Goal: Find specific page/section: Find specific page/section

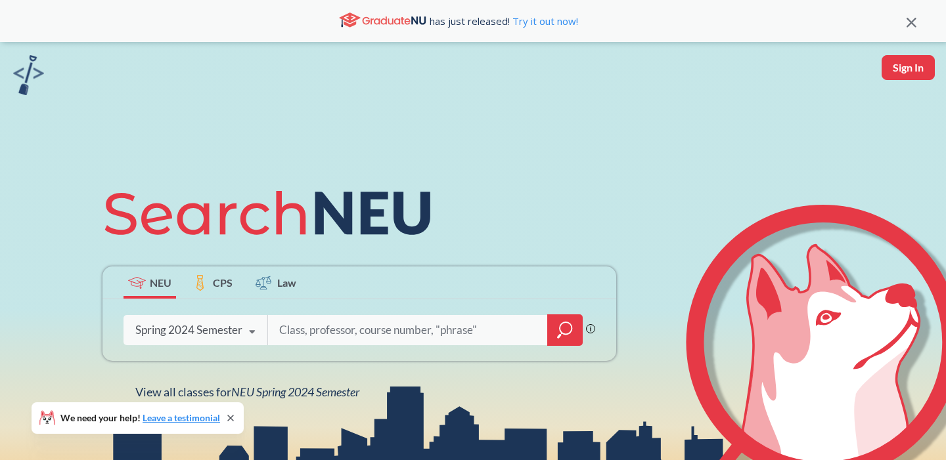
click at [241, 330] on icon at bounding box center [252, 332] width 25 height 37
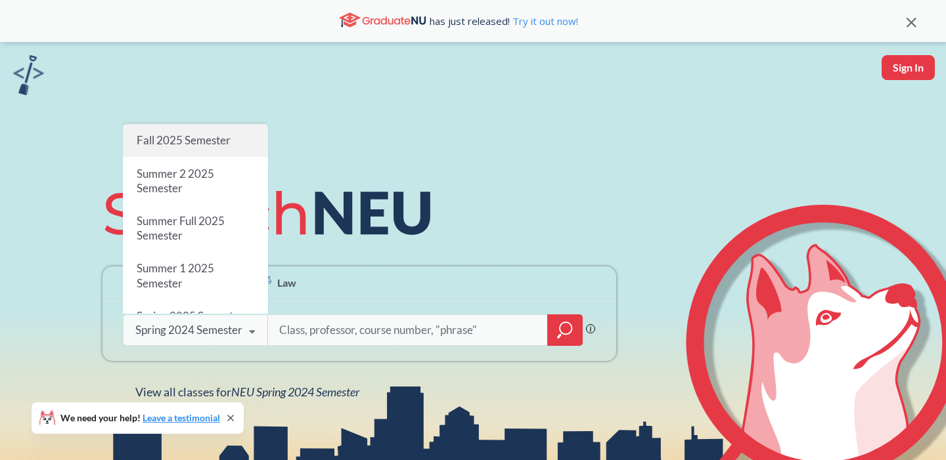
click at [194, 139] on span "Fall 2025 Semester" at bounding box center [184, 140] width 94 height 14
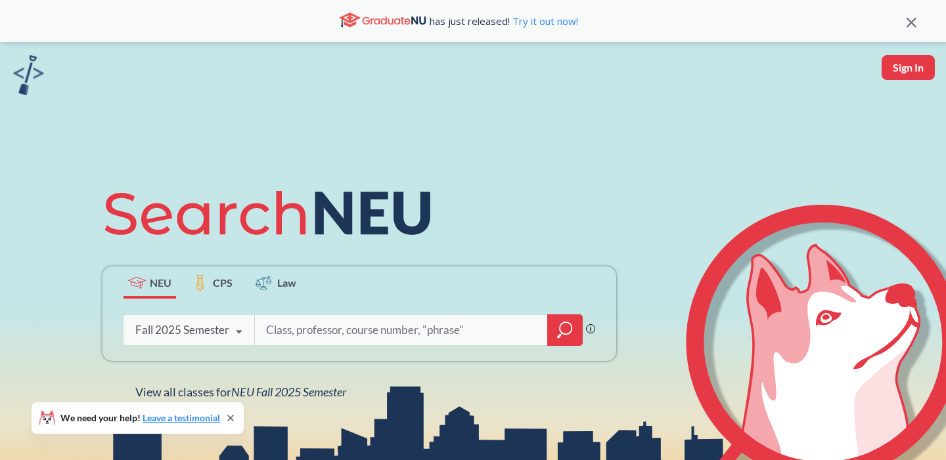
click at [357, 340] on input "search" at bounding box center [401, 331] width 273 height 28
click at [560, 334] on icon "magnifying glass" at bounding box center [560, 334] width 1 height 2
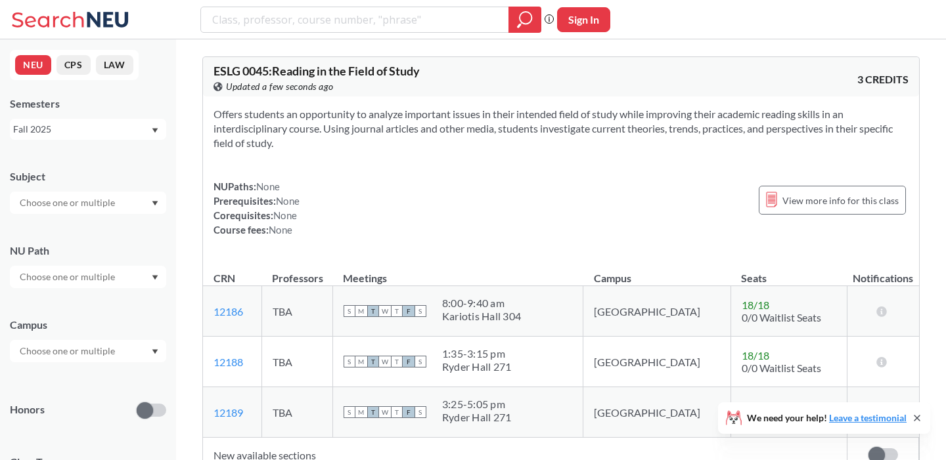
click at [120, 206] on div at bounding box center [88, 203] width 156 height 22
click at [102, 228] on div "CS ( 115 )" at bounding box center [91, 226] width 148 height 14
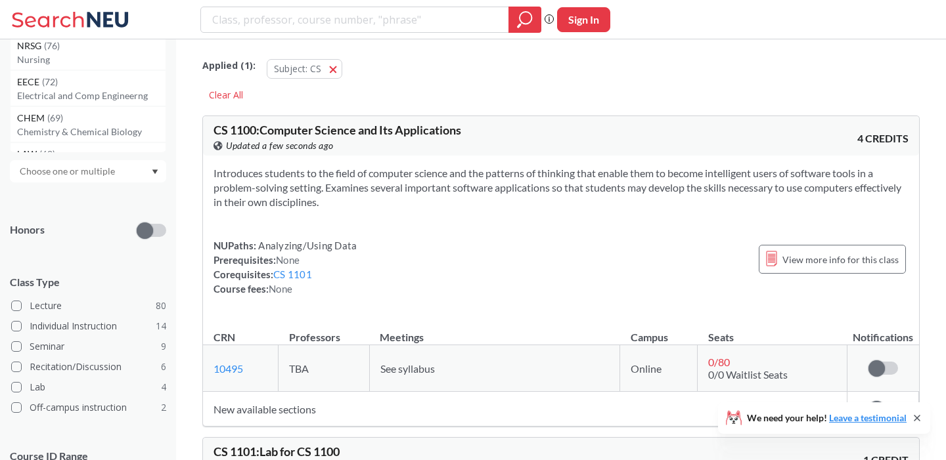
scroll to position [198, 0]
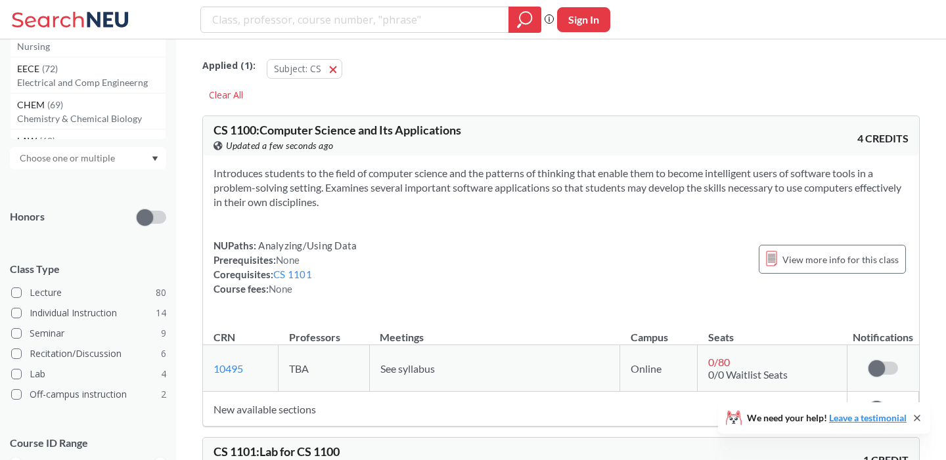
click at [103, 163] on input "text" at bounding box center [68, 158] width 110 height 16
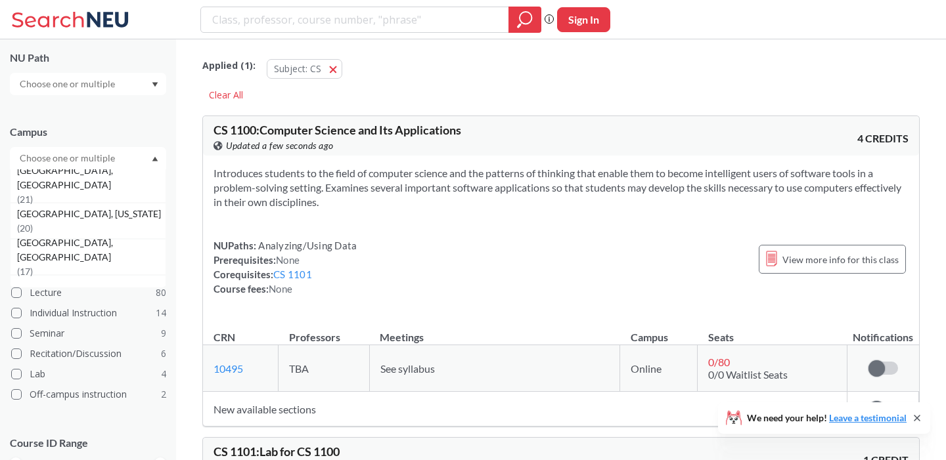
scroll to position [142, 0]
click at [72, 224] on span "[GEOGRAPHIC_DATA], [US_STATE]" at bounding box center [90, 219] width 146 height 14
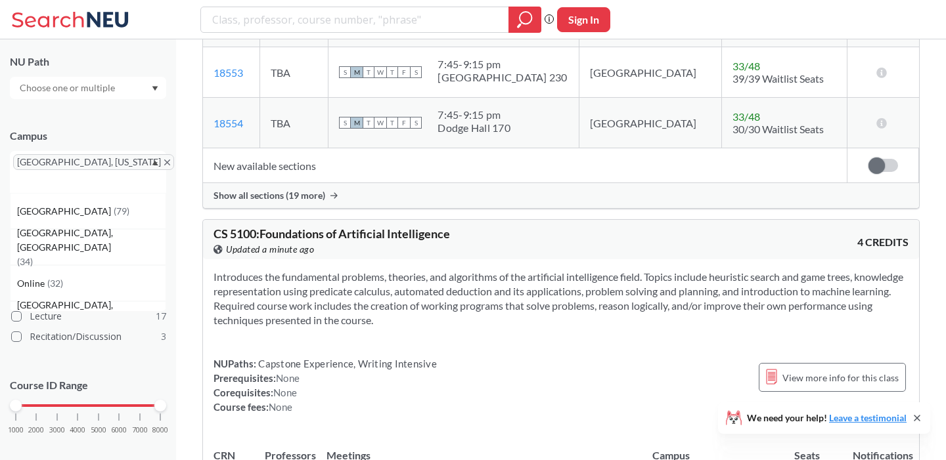
scroll to position [3383, 0]
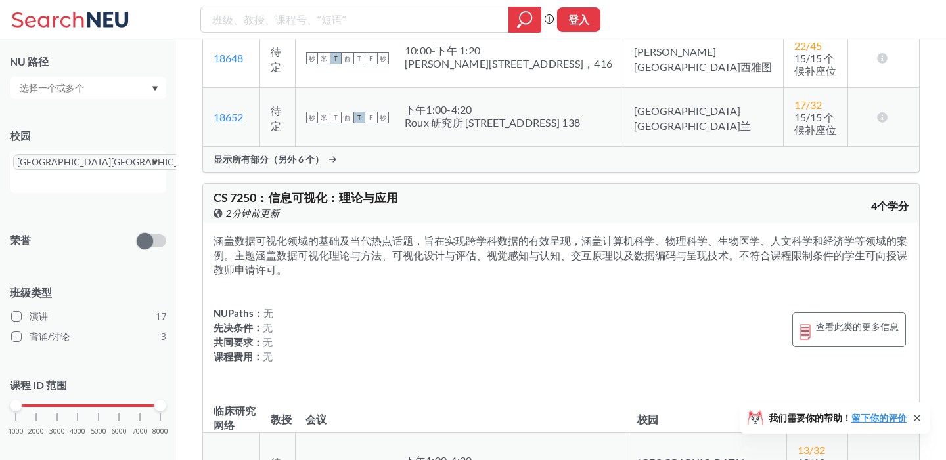
scroll to position [9116, 0]
